Goal: Find specific page/section: Find specific page/section

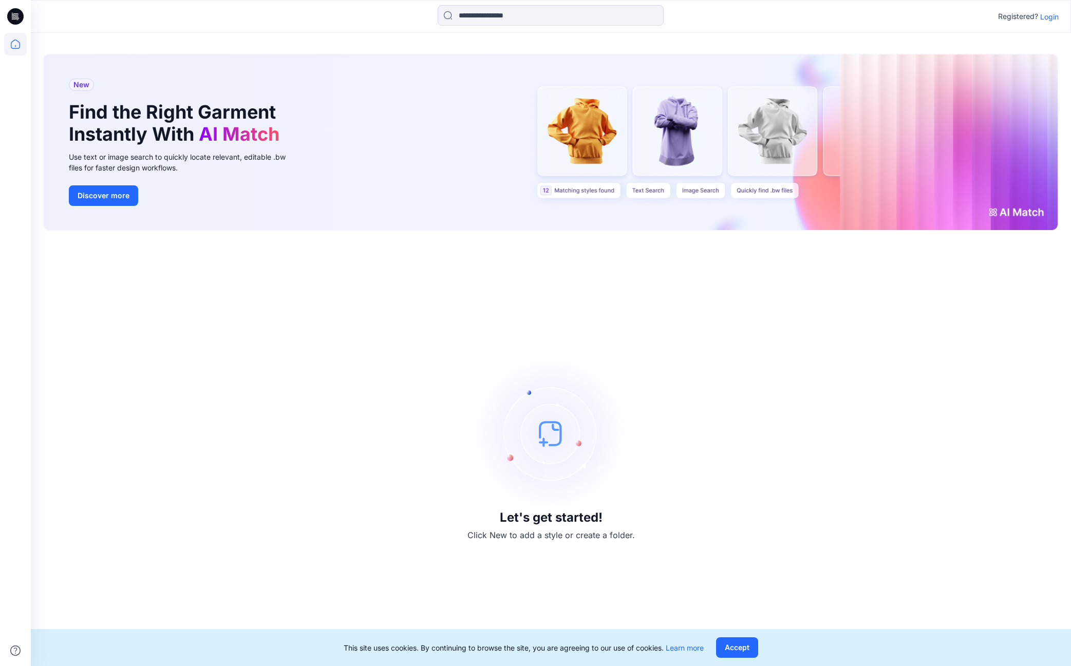
click at [1046, 18] on p "Login" at bounding box center [1049, 16] width 18 height 11
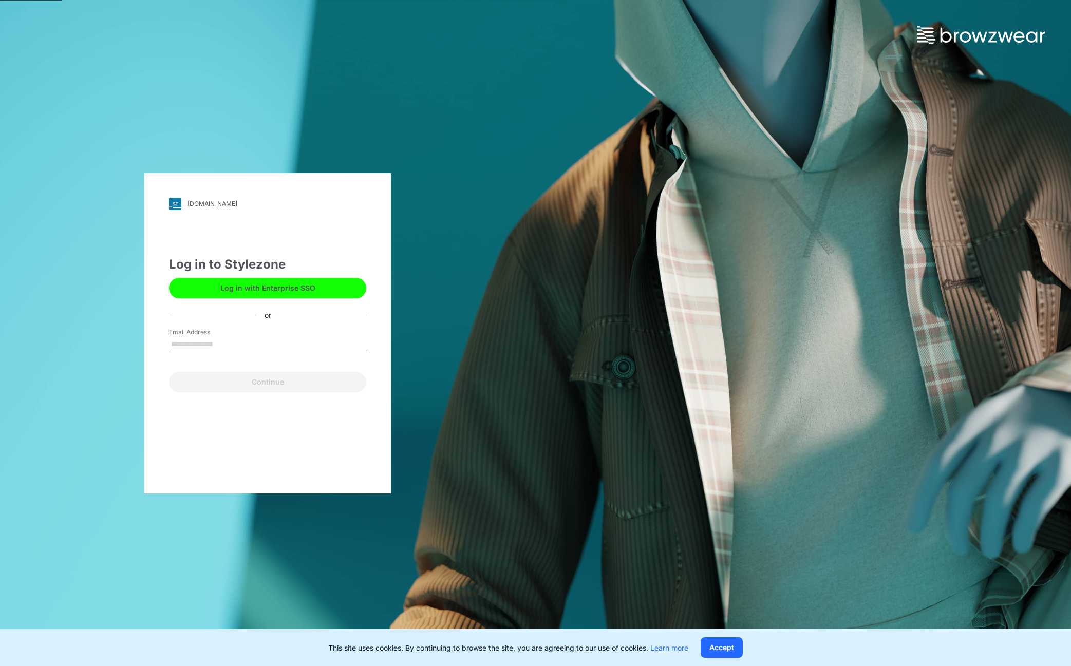
click at [225, 344] on input "Email Address" at bounding box center [267, 344] width 197 height 15
type input "**********"
click at [248, 381] on button "Continue" at bounding box center [267, 382] width 197 height 21
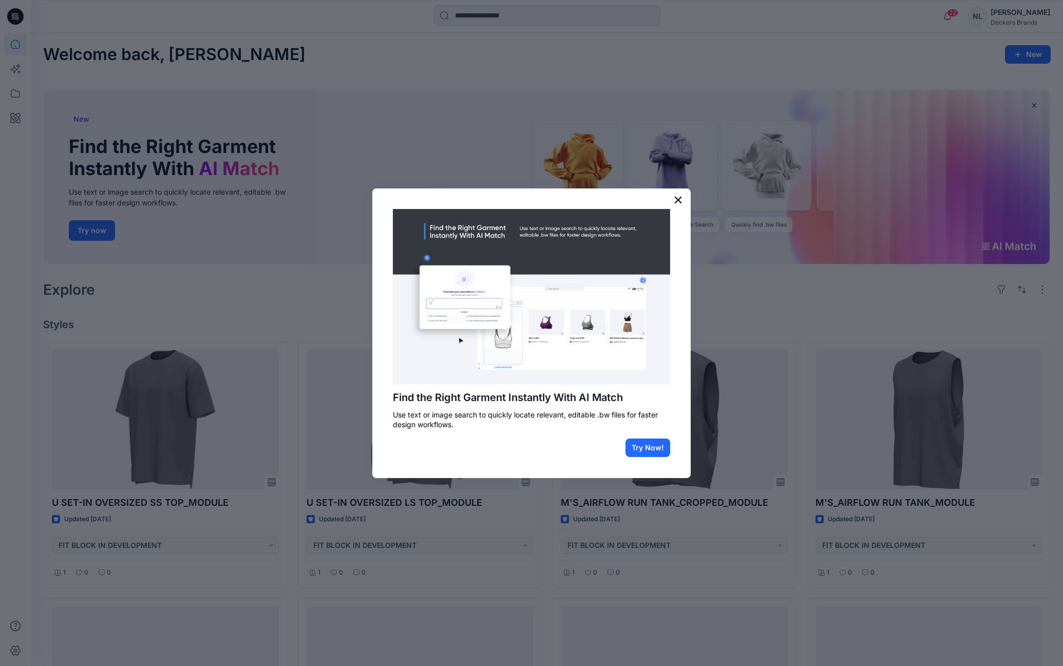
click at [679, 200] on button "×" at bounding box center [678, 200] width 10 height 16
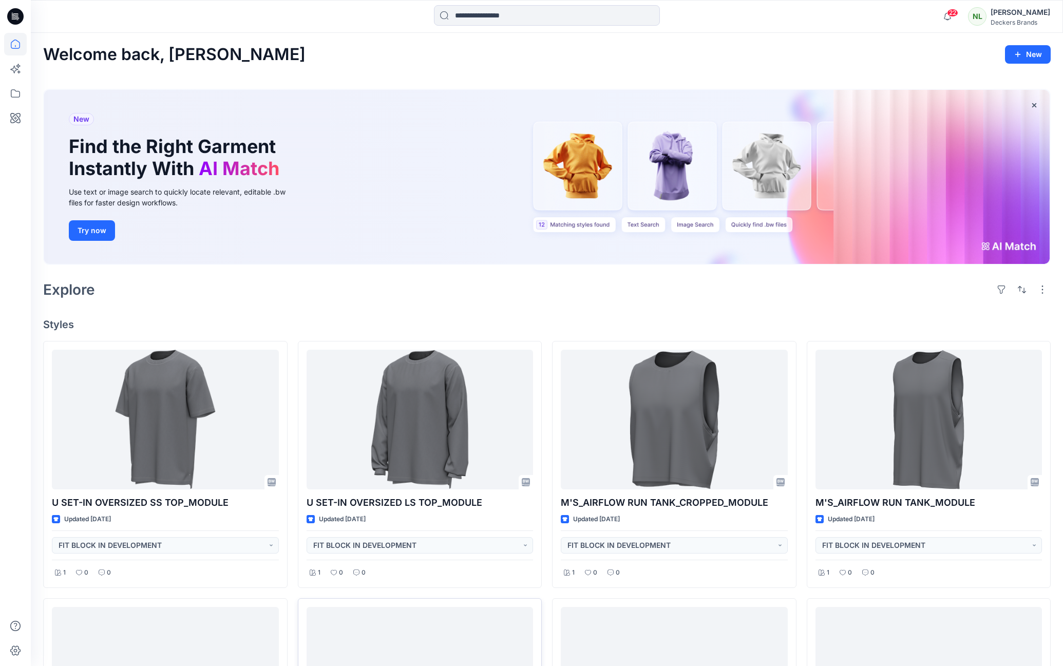
scroll to position [583, 0]
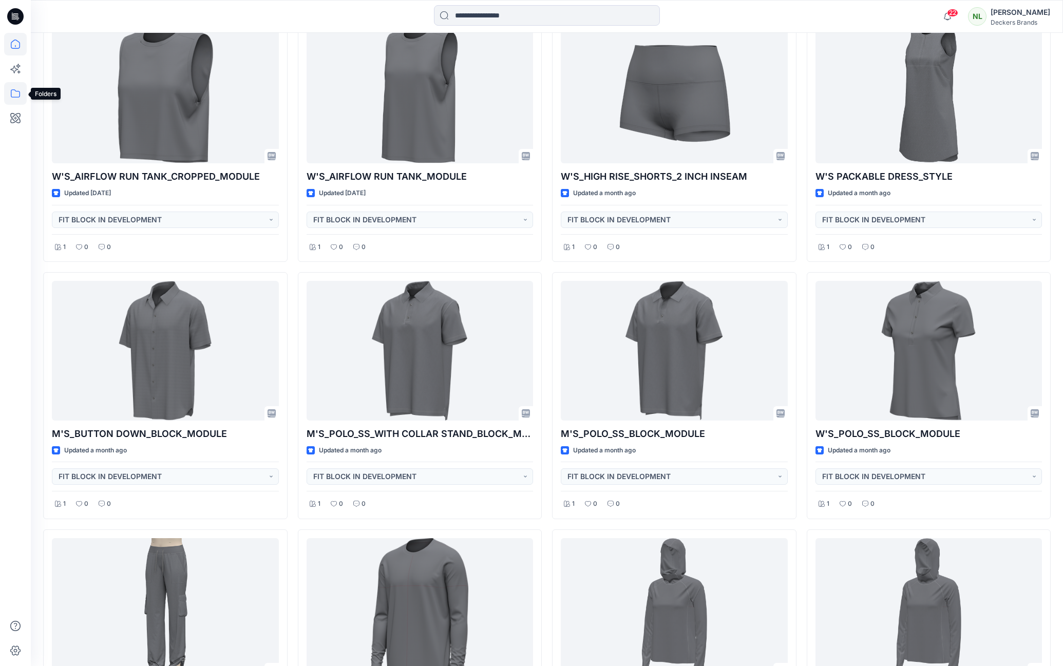
click at [15, 93] on icon at bounding box center [15, 93] width 23 height 23
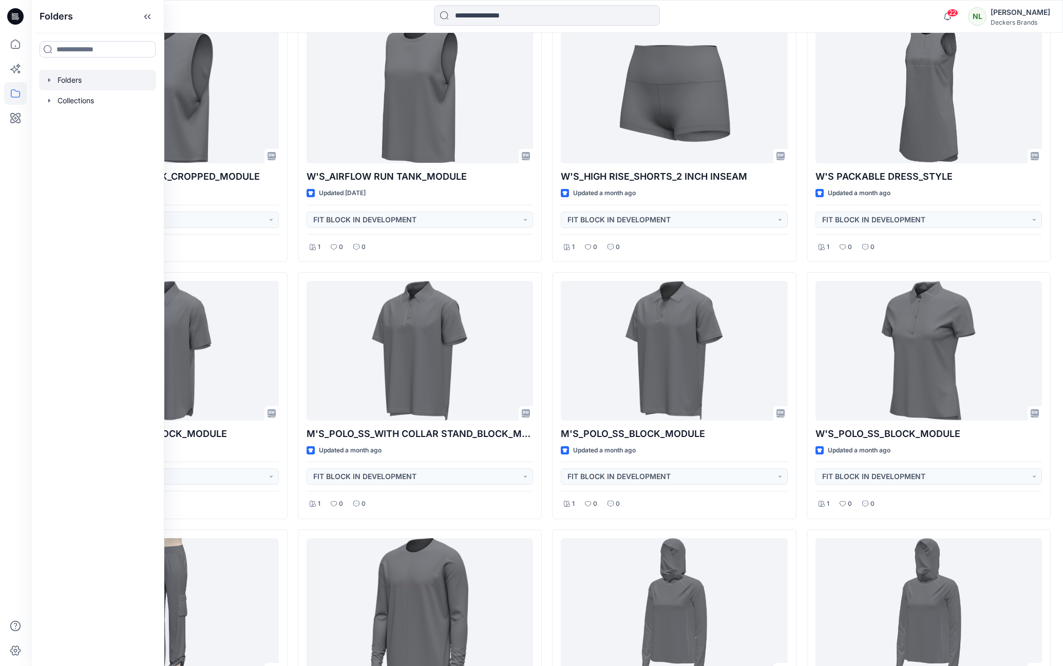
click at [66, 81] on div at bounding box center [97, 80] width 117 height 21
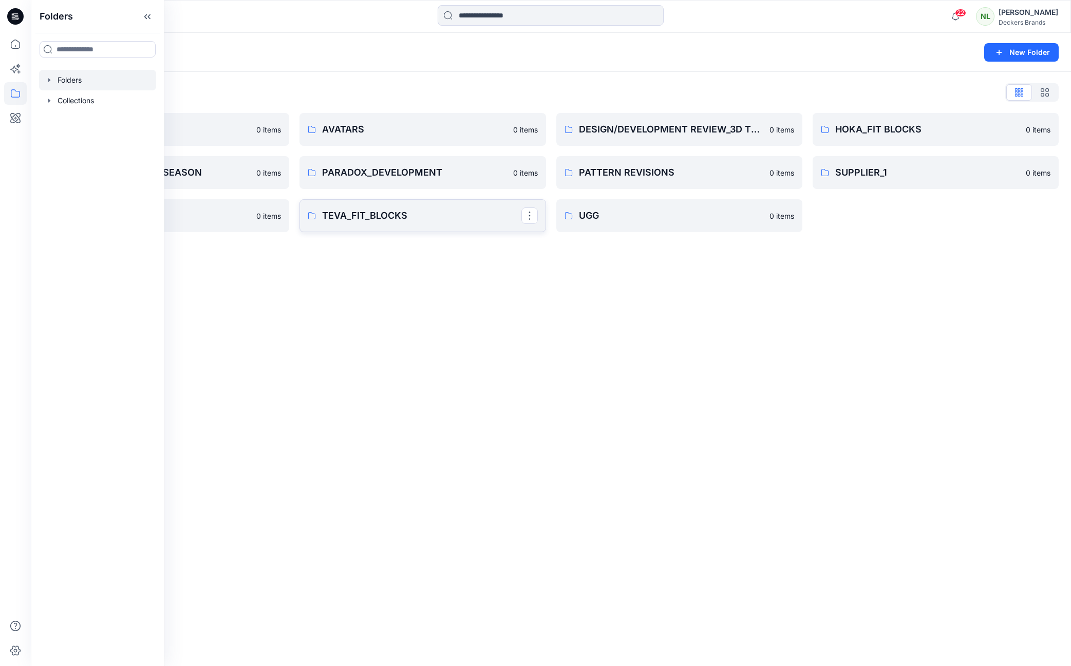
click at [379, 216] on p "TEVA_FIT_BLOCKS" at bounding box center [421, 216] width 199 height 14
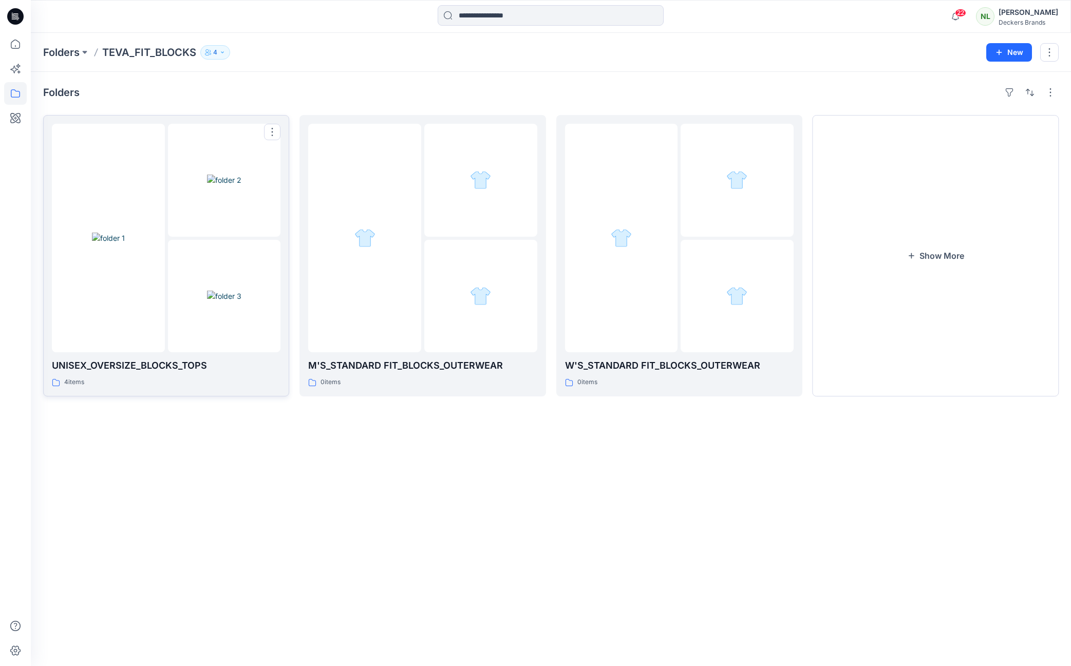
click at [144, 335] on div at bounding box center [108, 238] width 113 height 229
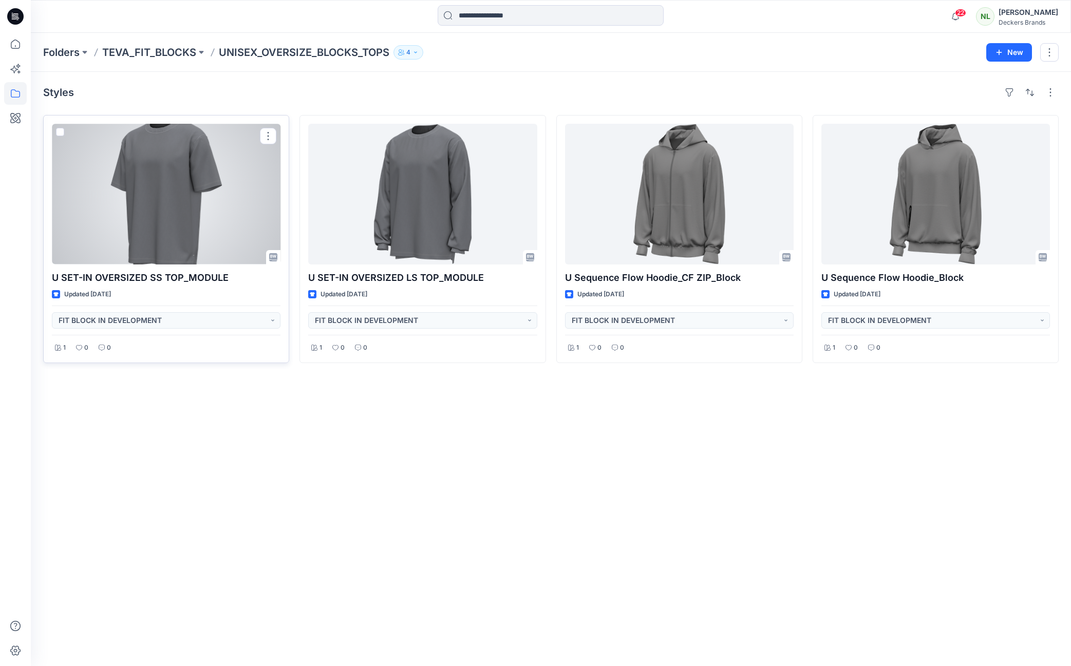
click at [249, 237] on div at bounding box center [166, 194] width 229 height 141
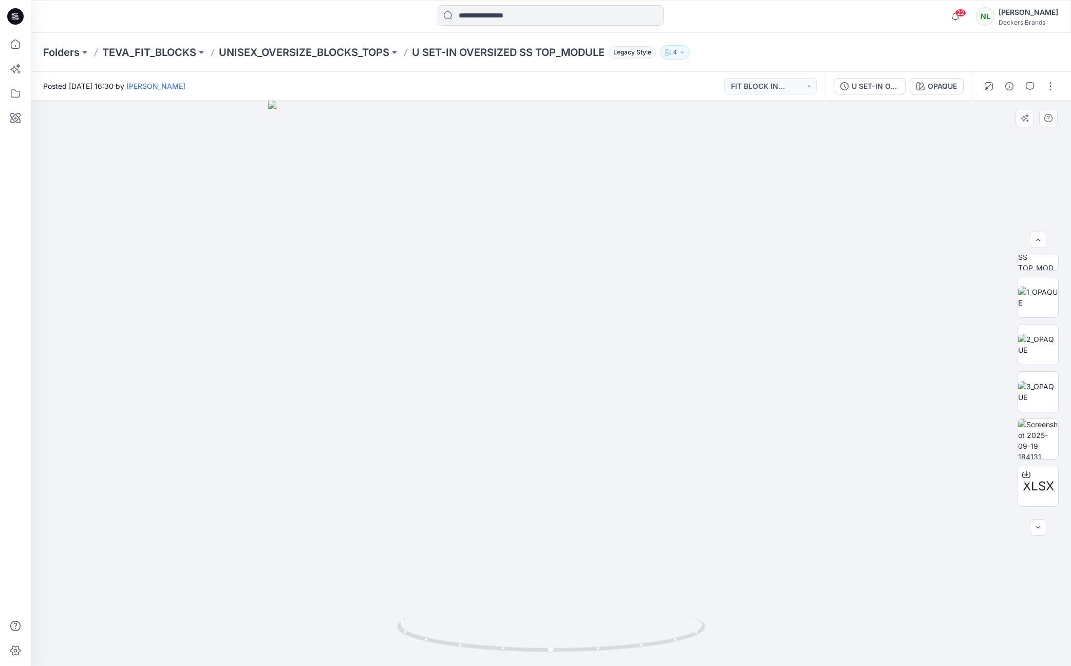
scroll to position [81, 0]
click at [1034, 442] on img at bounding box center [1038, 431] width 40 height 40
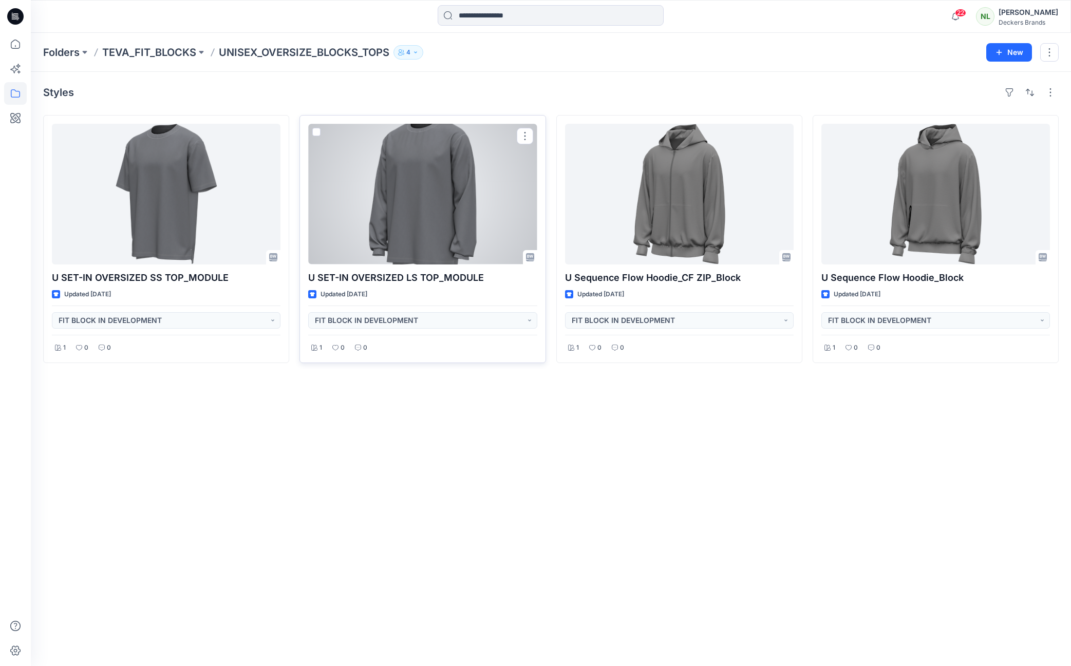
click at [408, 162] on div at bounding box center [422, 194] width 229 height 141
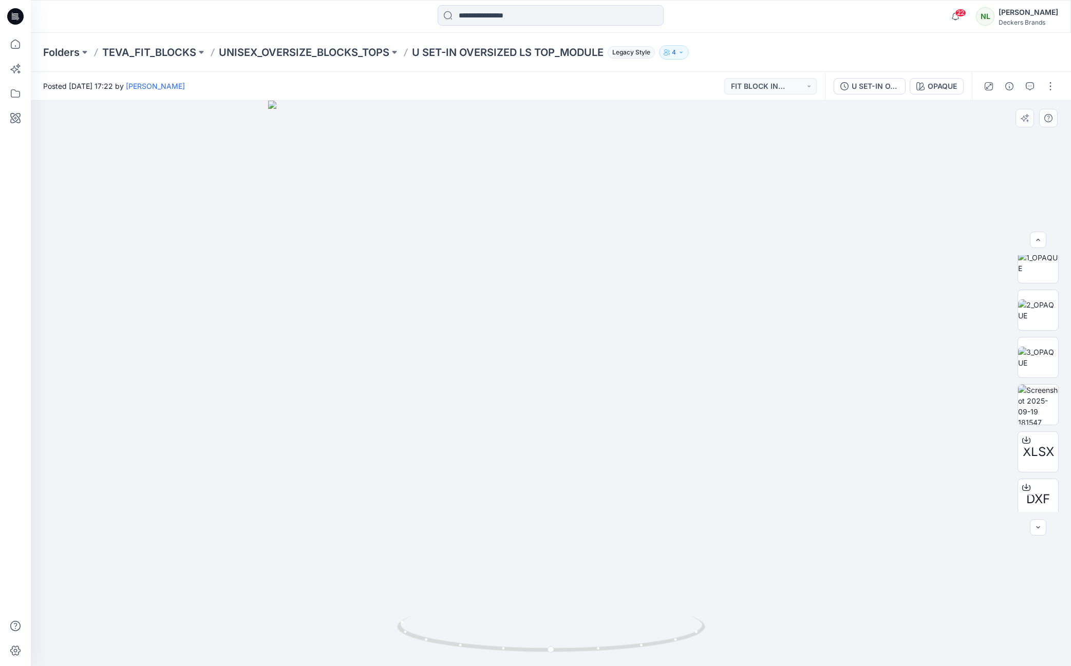
scroll to position [108, 0]
